Goal: Task Accomplishment & Management: Use online tool/utility

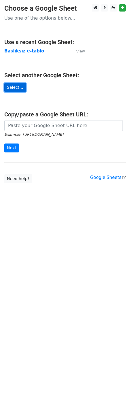
click at [18, 86] on link "Select..." at bounding box center [15, 87] width 22 height 9
click at [19, 87] on link "Select..." at bounding box center [15, 87] width 22 height 9
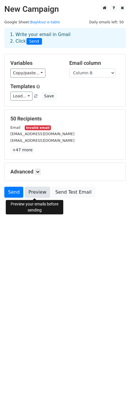
click at [34, 191] on link "Preview" at bounding box center [37, 192] width 25 height 11
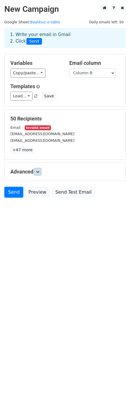
click at [38, 172] on icon at bounding box center [37, 171] width 3 height 3
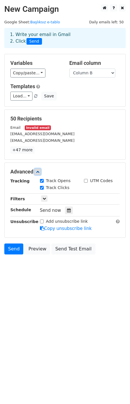
click at [39, 171] on icon at bounding box center [37, 171] width 3 height 3
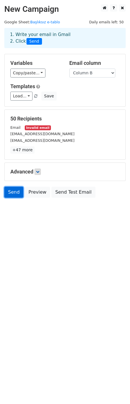
click at [17, 192] on link "Send" at bounding box center [13, 192] width 19 height 11
